Goal: Information Seeking & Learning: Learn about a topic

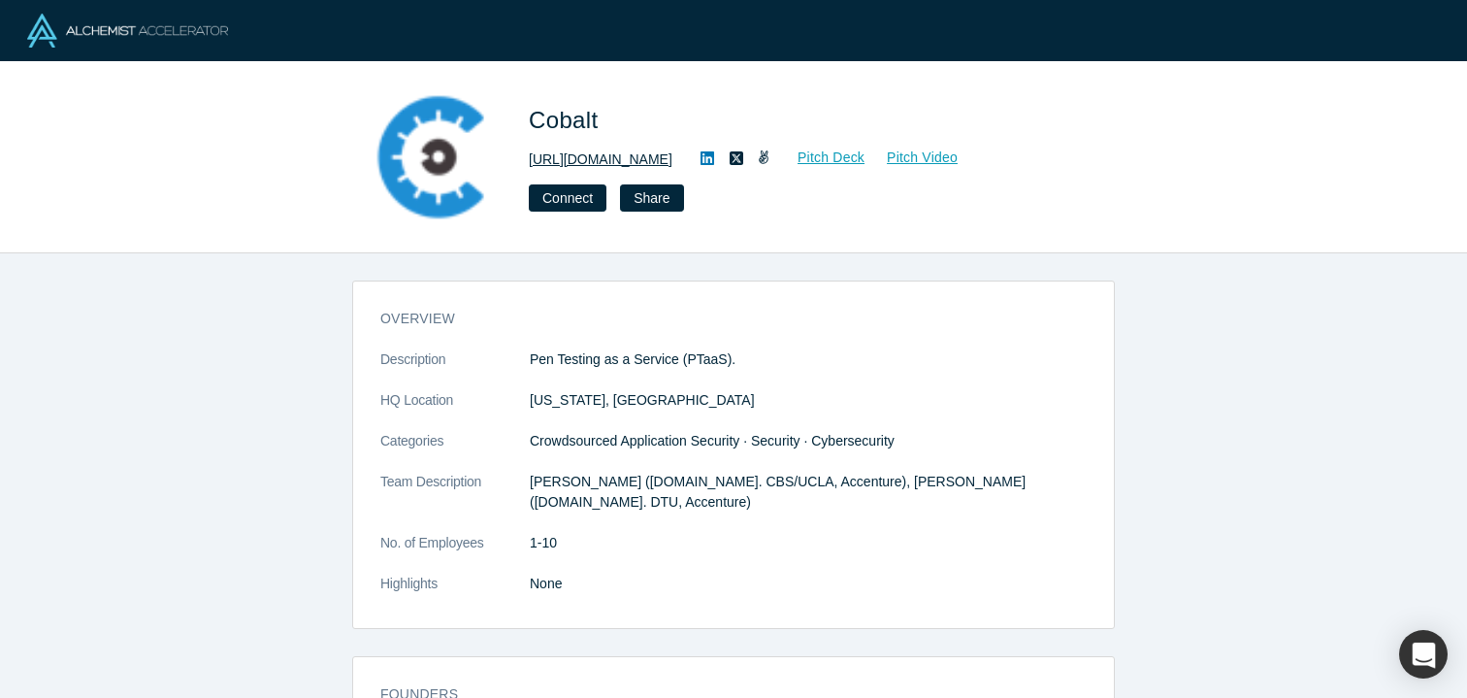
click at [573, 160] on link "[URL][DOMAIN_NAME]" at bounding box center [601, 159] width 144 height 20
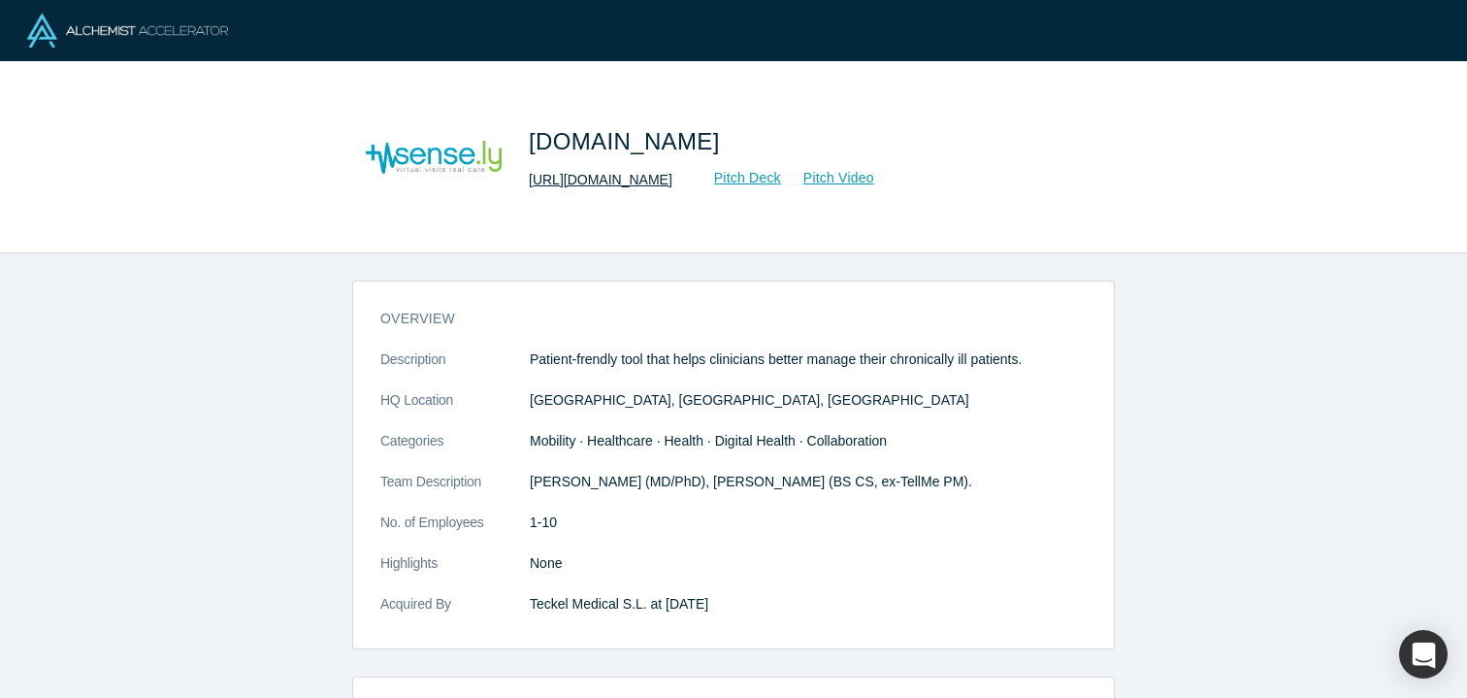
click at [593, 183] on link "[URL][DOMAIN_NAME]" at bounding box center [601, 180] width 144 height 20
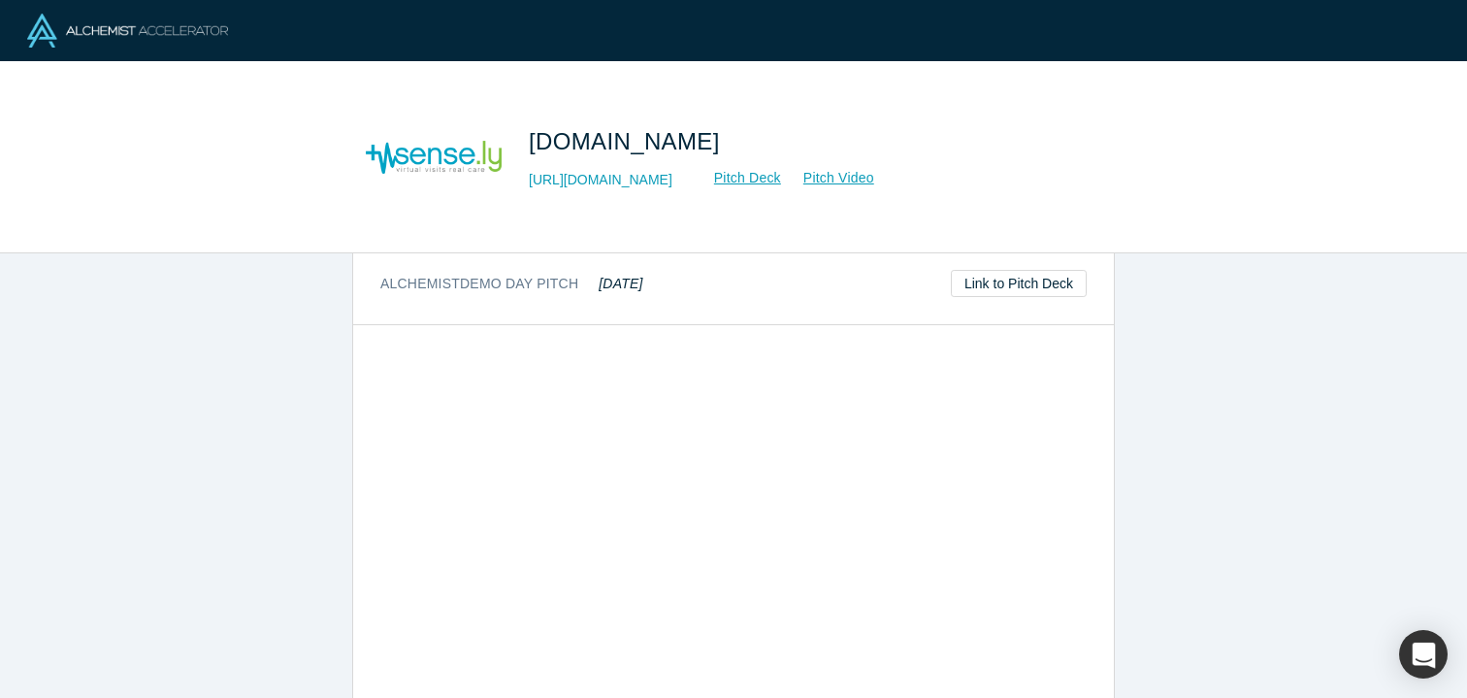
scroll to position [717, 0]
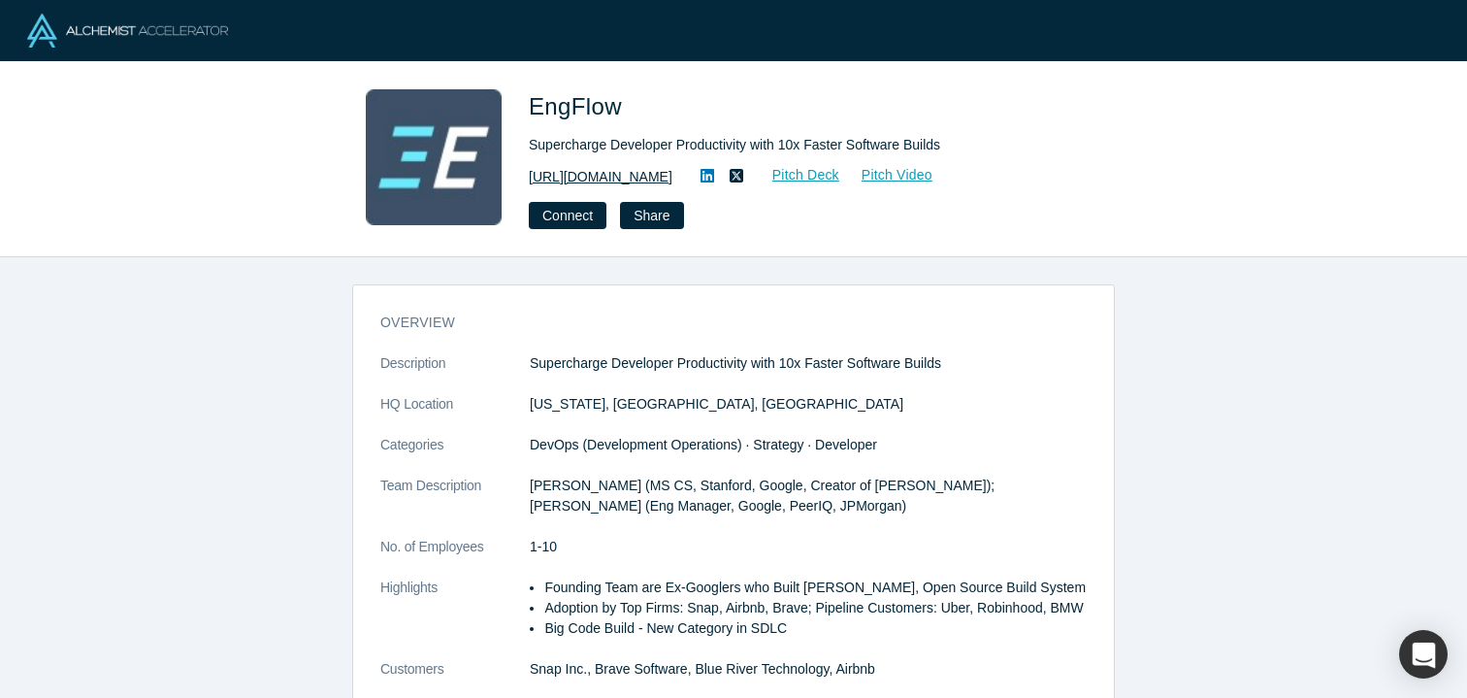
click at [648, 175] on link "https://www.engflow.com" at bounding box center [601, 177] width 144 height 20
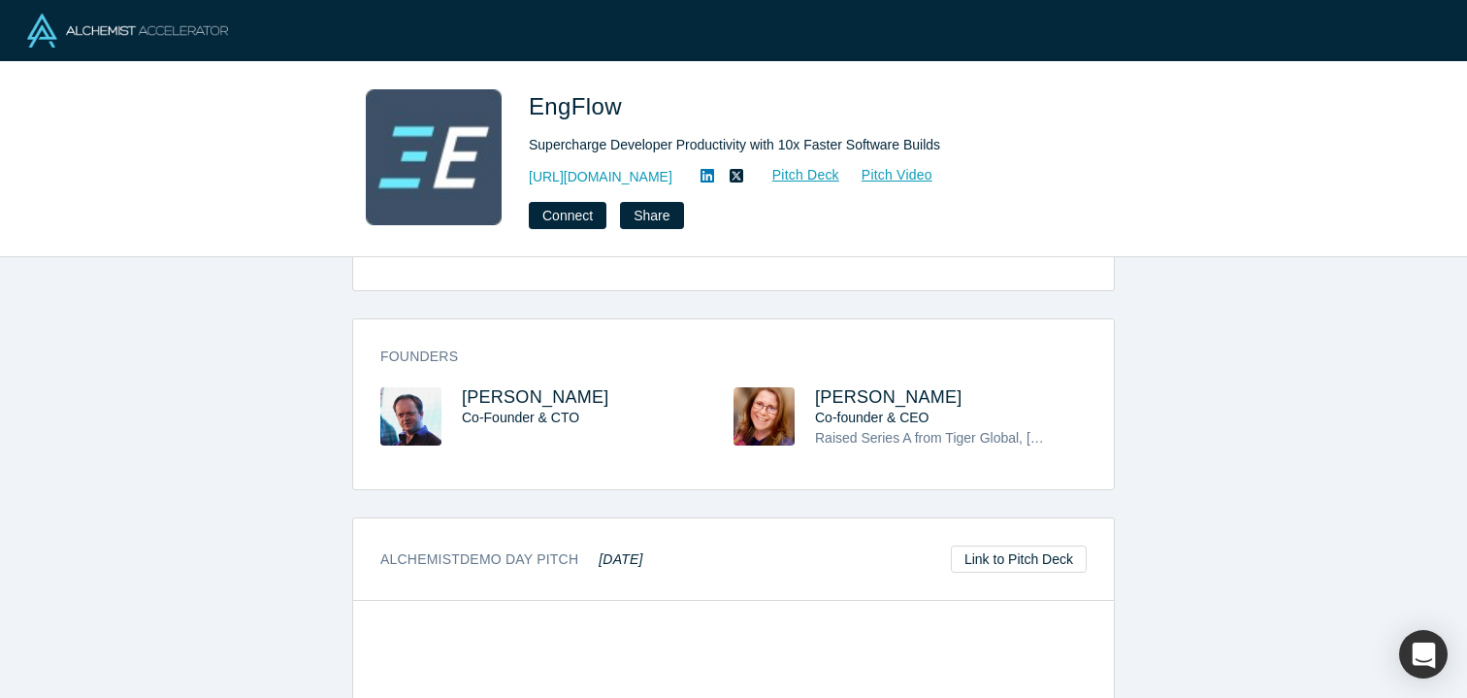
scroll to position [424, 0]
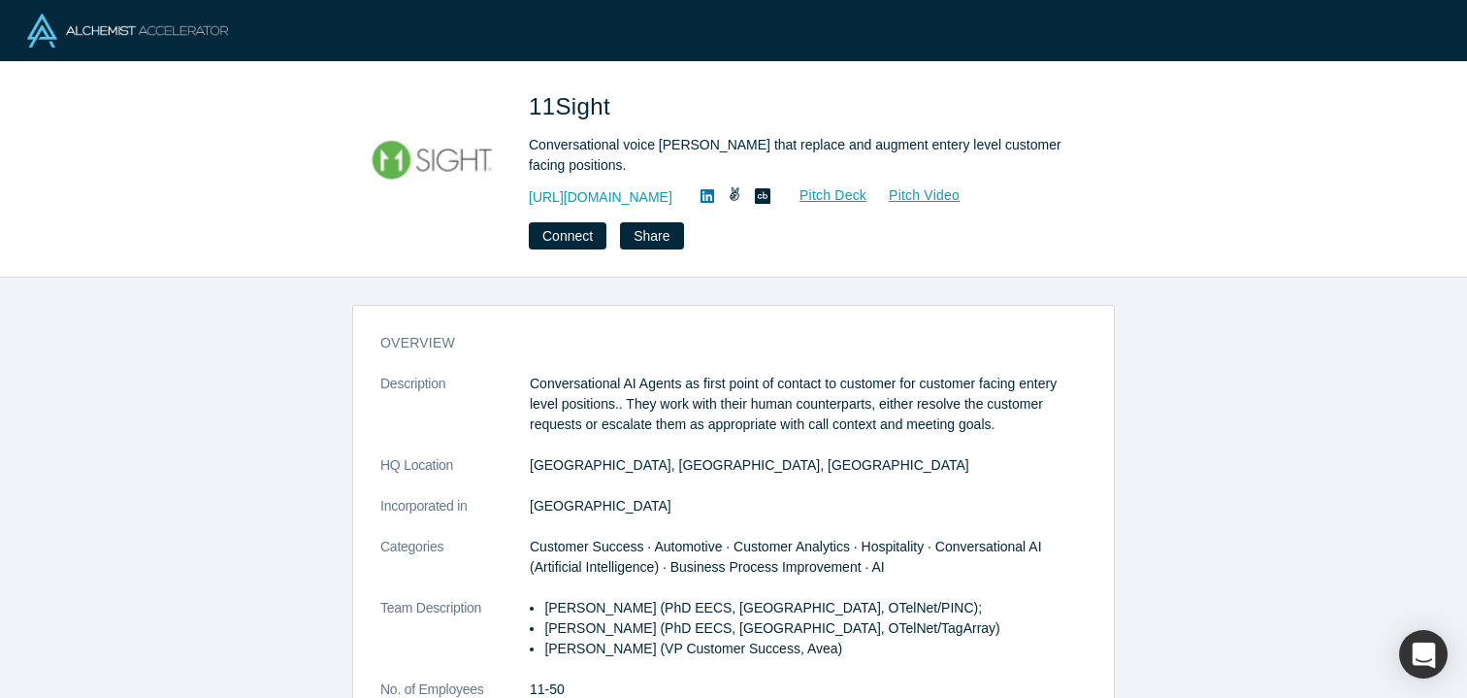
click at [701, 201] on icon at bounding box center [708, 196] width 14 height 14
click at [615, 198] on link "https://11sight.com" at bounding box center [601, 197] width 144 height 20
